Goal: Check status: Check status

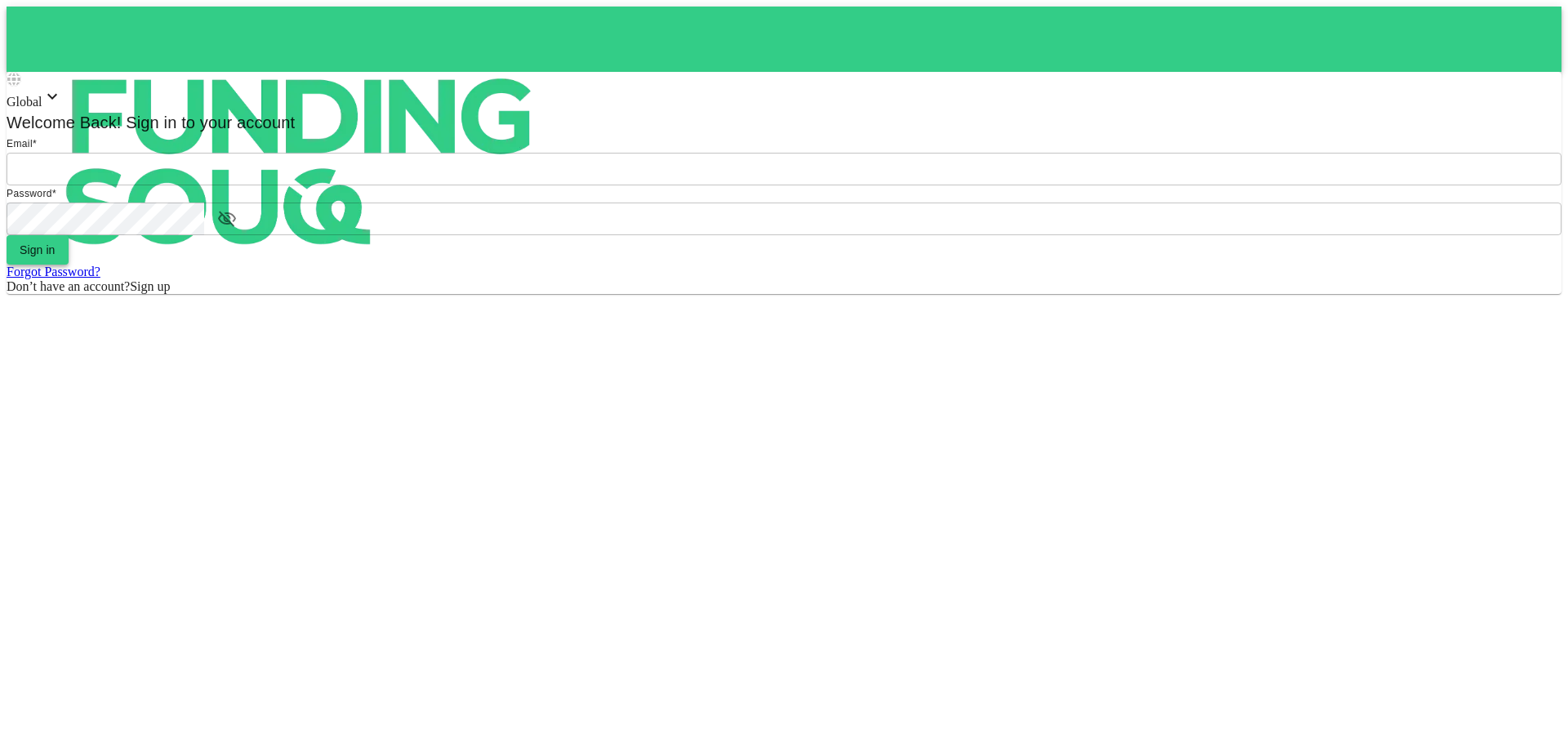
type input "[EMAIL_ADDRESS][DOMAIN_NAME]"
click at [69, 264] on button "Sign in" at bounding box center [37, 249] width 62 height 29
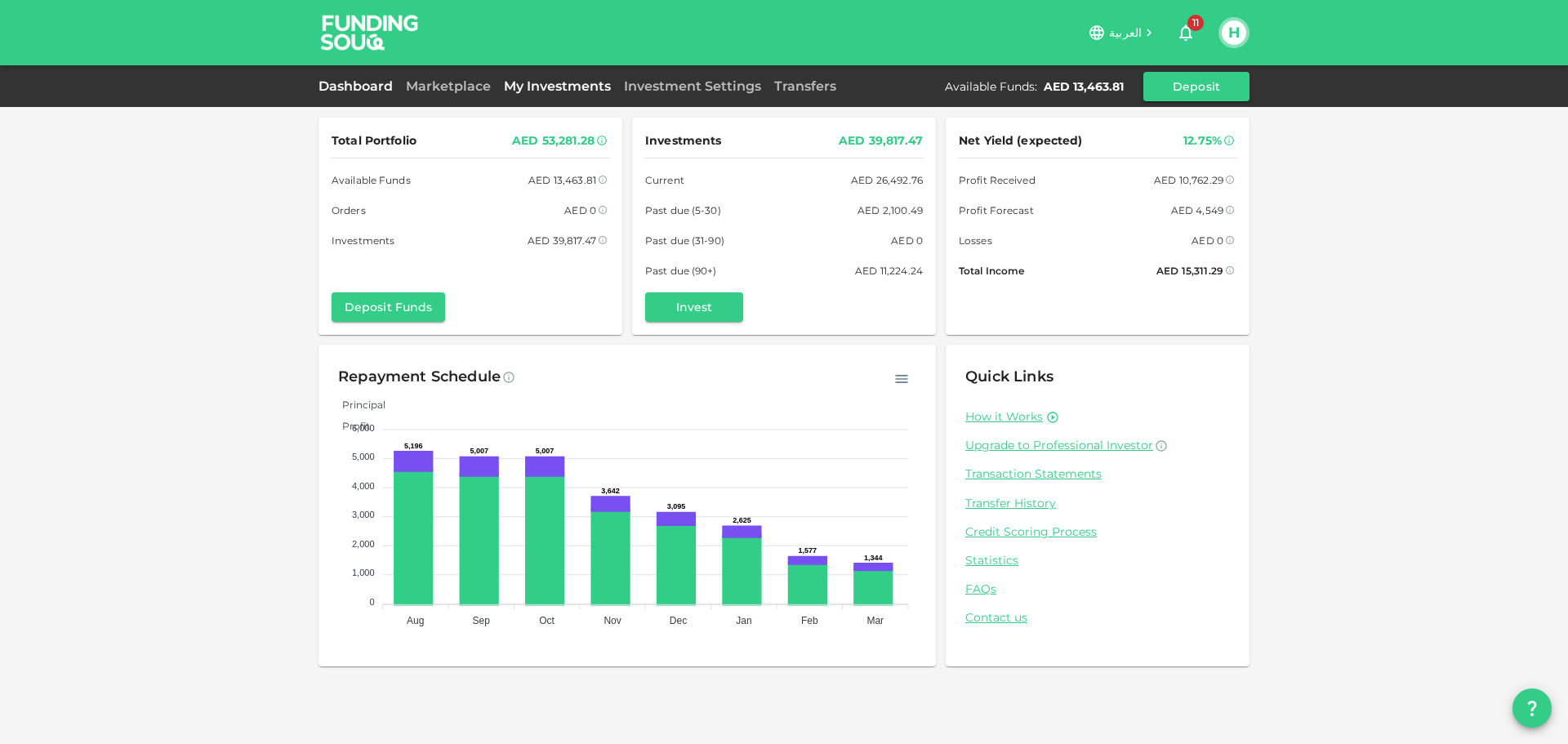
click at [525, 92] on link "My Investments" at bounding box center [557, 86] width 120 height 16
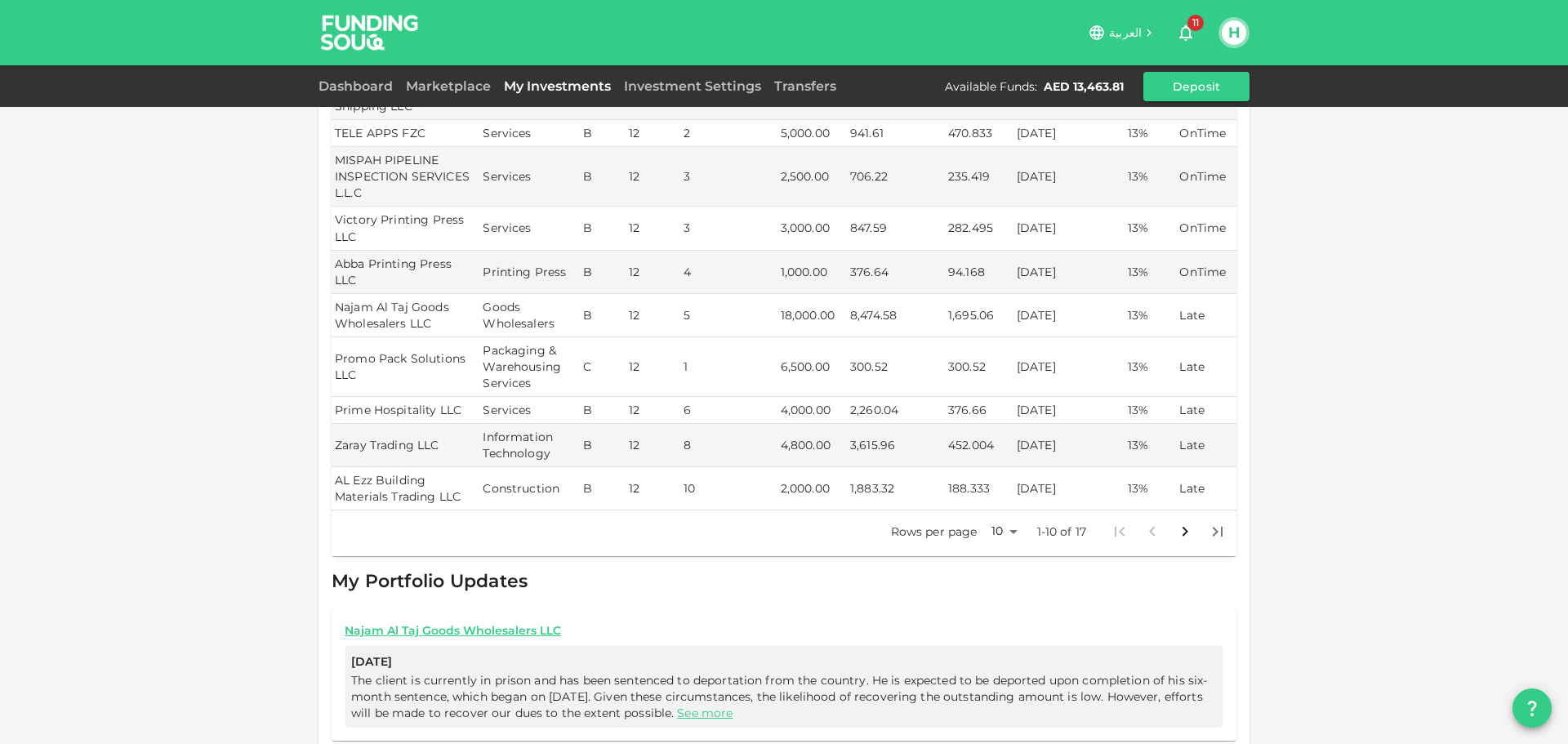
scroll to position [490, 0]
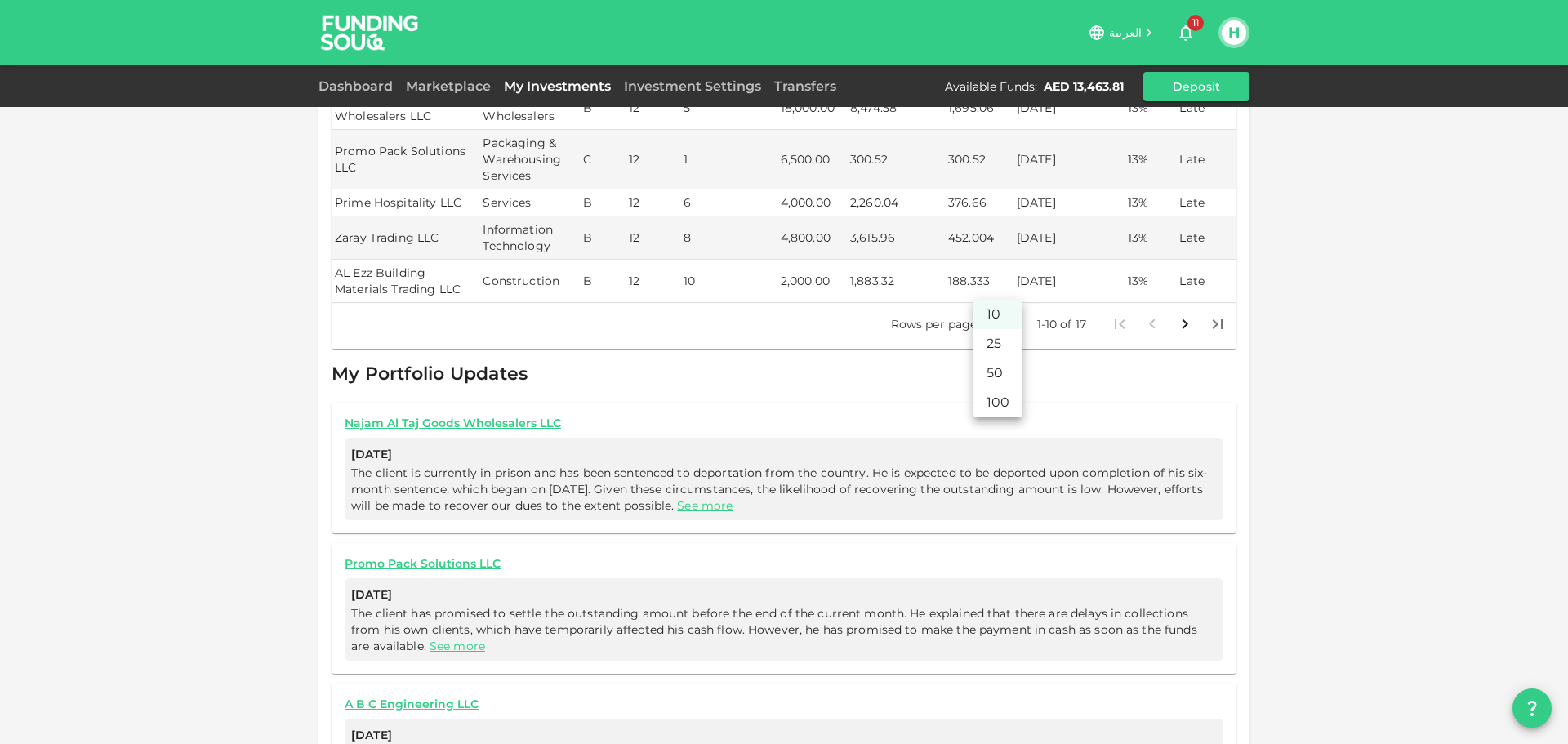
click at [1003, 287] on body "العربية 11 H Dashboard Marketplace My Investments Investment Settings Transfers…" at bounding box center [784, 372] width 1568 height 744
click at [1007, 342] on li "25" at bounding box center [998, 343] width 49 height 29
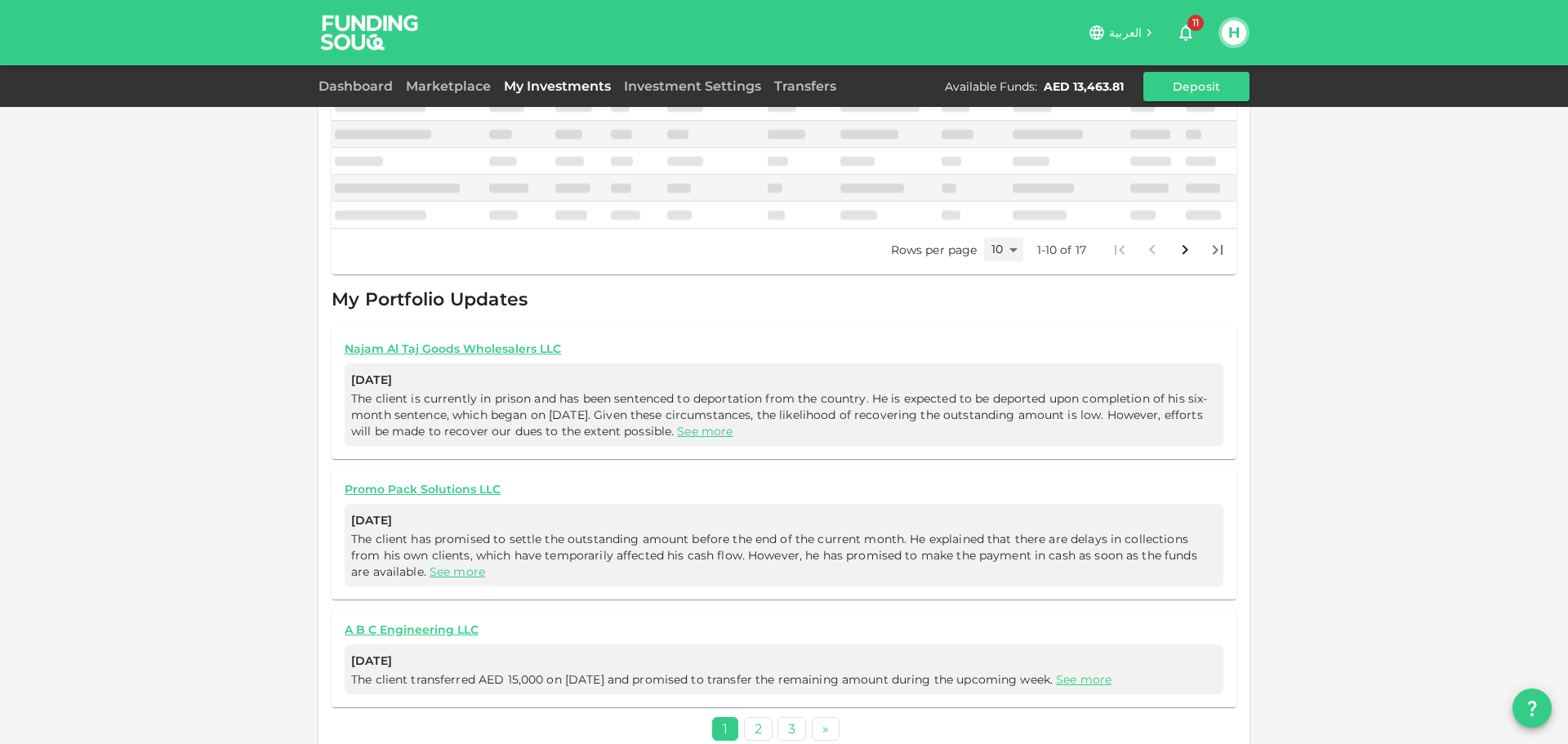
type input "25"
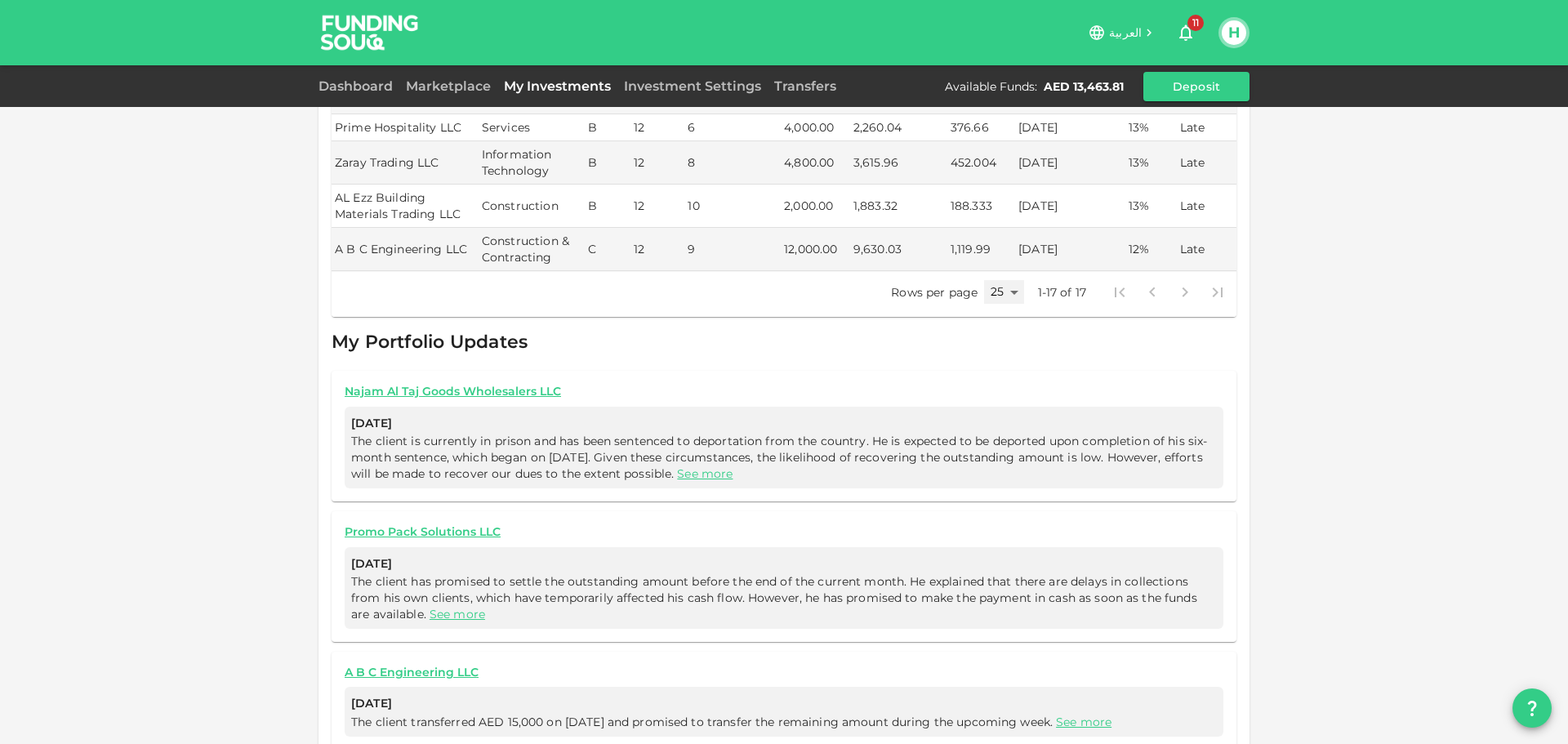
scroll to position [835, 0]
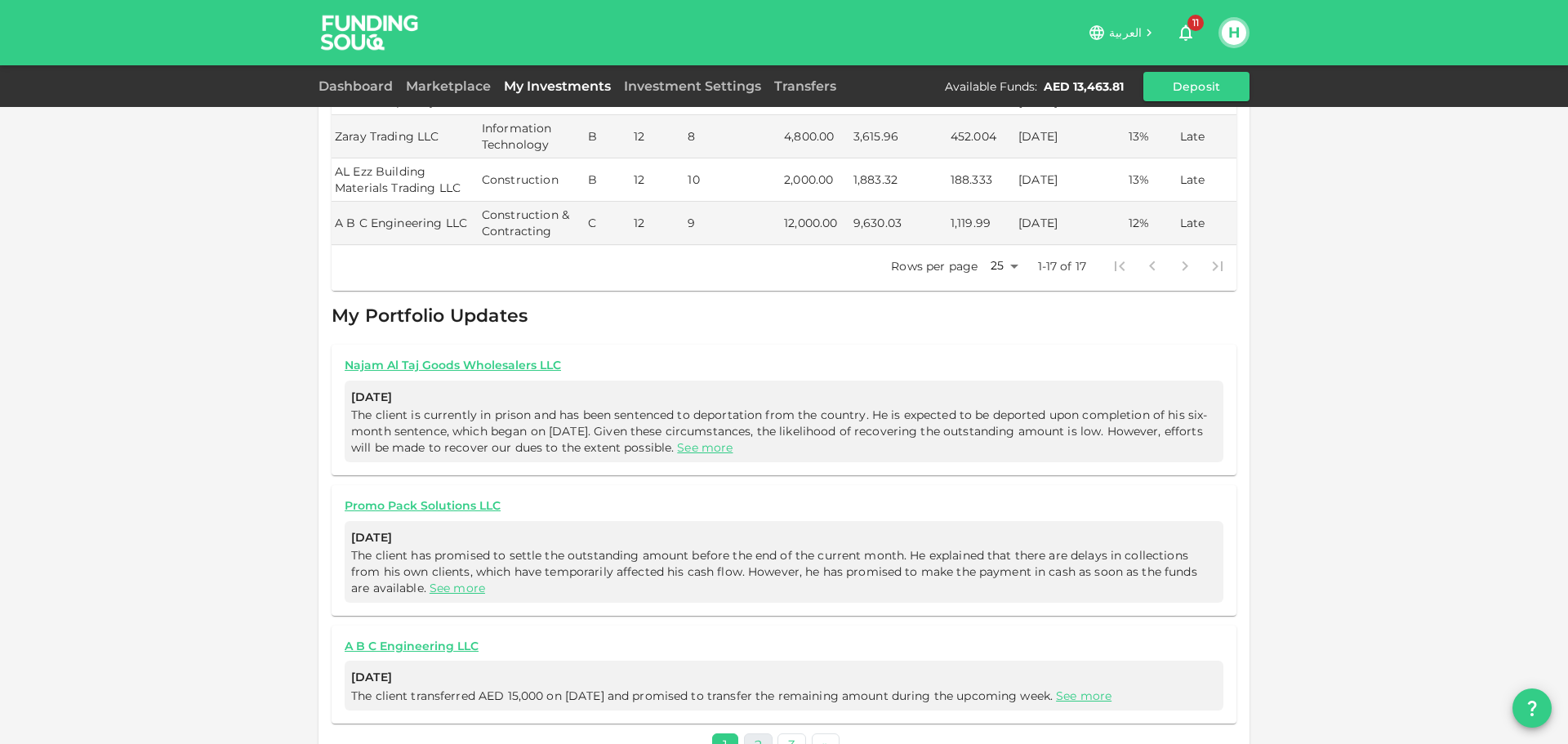
click at [744, 733] on link "2" at bounding box center [758, 745] width 28 height 23
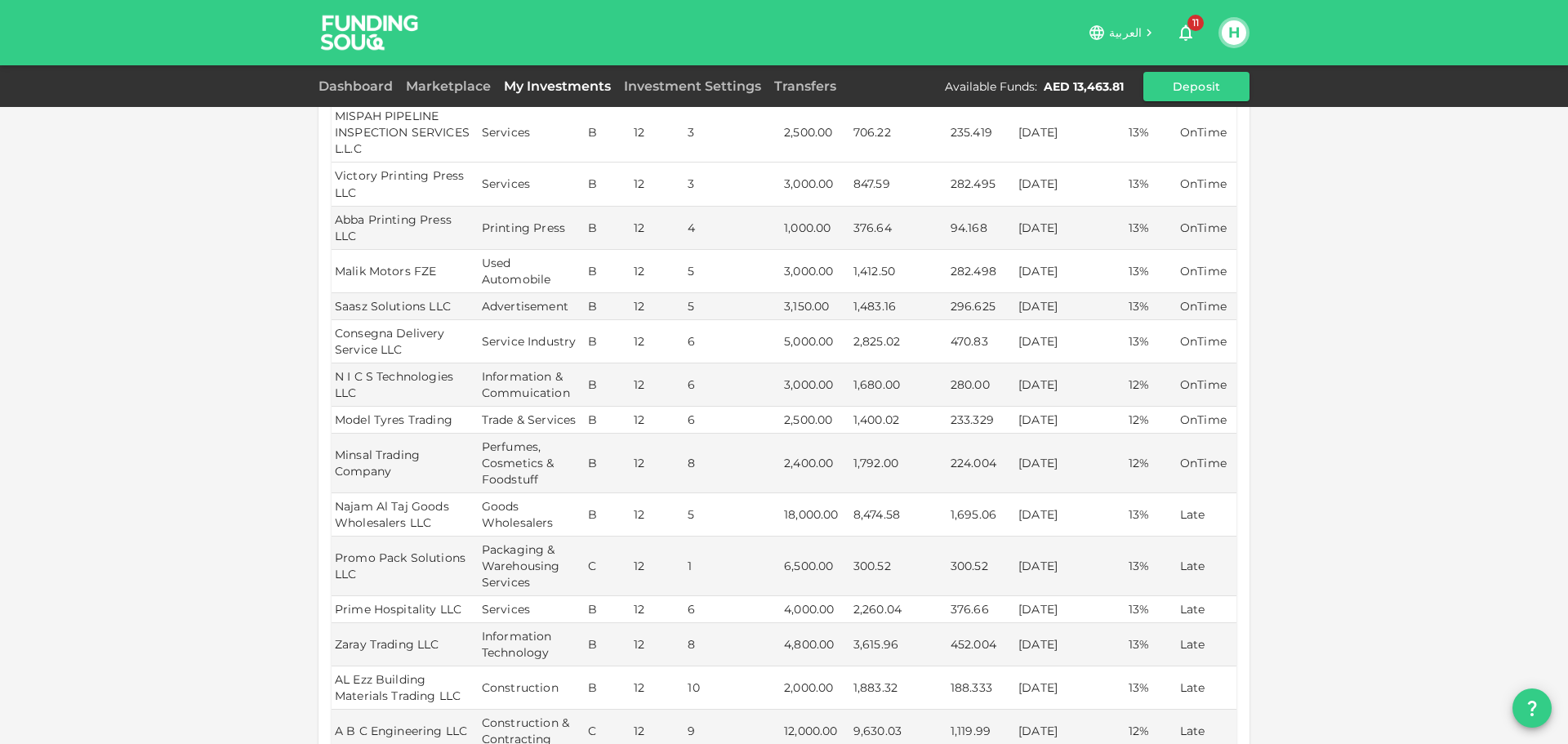
scroll to position [408, 0]
